Goal: Navigation & Orientation: Find specific page/section

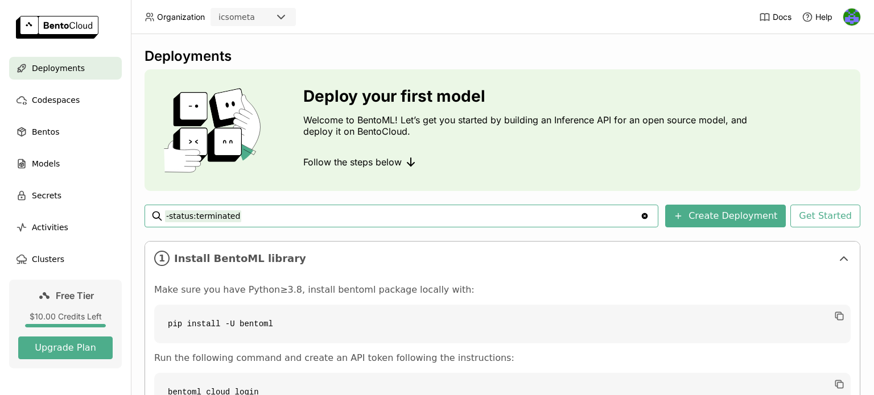
click at [858, 18] on img at bounding box center [851, 17] width 17 height 17
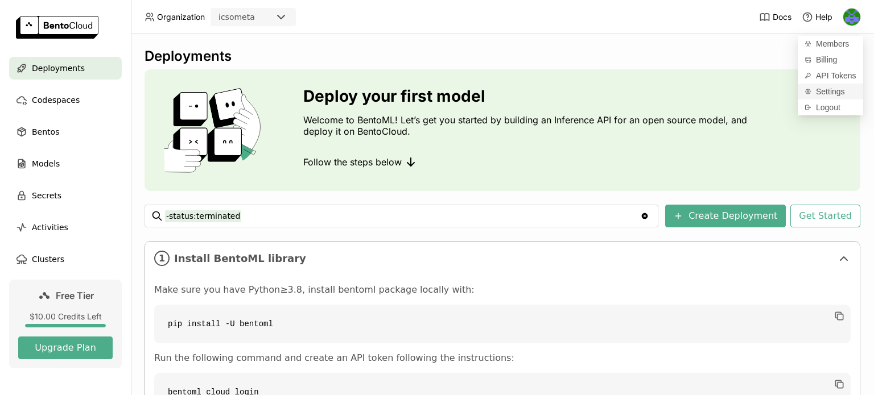
click at [828, 88] on span "Settings" at bounding box center [830, 91] width 29 height 10
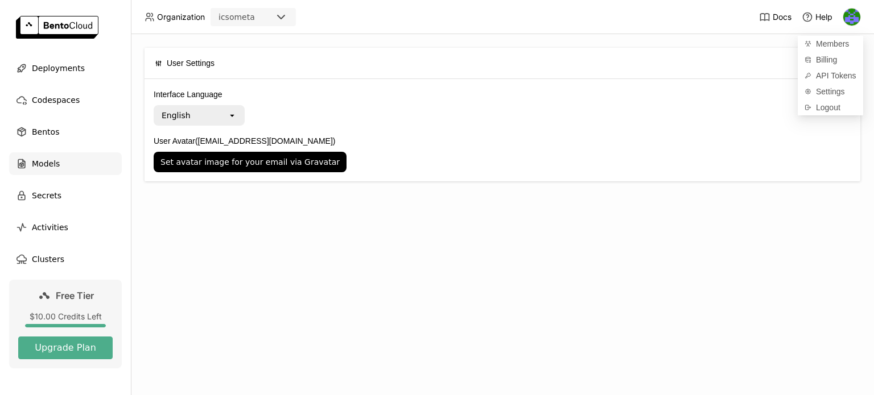
click at [42, 160] on span "Models" at bounding box center [46, 164] width 28 height 14
